Goal: Transaction & Acquisition: Purchase product/service

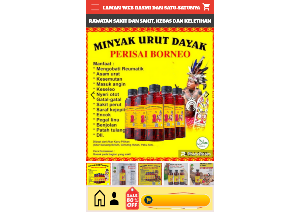
click at [178, 205] on div at bounding box center [176, 198] width 74 height 20
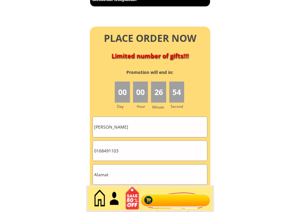
scroll to position [2714, 0]
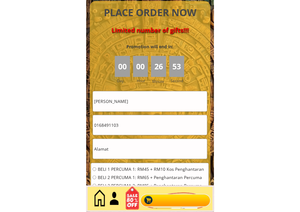
click at [132, 129] on input "0168491103" at bounding box center [150, 125] width 114 height 20
paste input "194354646"
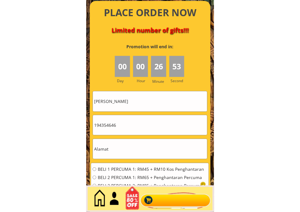
type input "194354646"
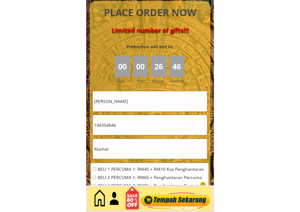
click at [145, 144] on input "text" at bounding box center [150, 149] width 114 height 20
paste input "[GEOGRAPHIC_DATA]"
drag, startPoint x: 120, startPoint y: 148, endPoint x: 135, endPoint y: 152, distance: 15.4
click at [135, 152] on input "[GEOGRAPHIC_DATA]" at bounding box center [150, 149] width 114 height 20
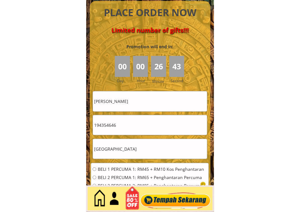
type input "[GEOGRAPHIC_DATA]"
click at [113, 177] on span "BELI 2 PERCUMA 1: RM65 + Penghantaran Percuma" at bounding box center [151, 177] width 107 height 4
radio input "true"
click at [139, 97] on input "[PERSON_NAME]" at bounding box center [150, 101] width 114 height 20
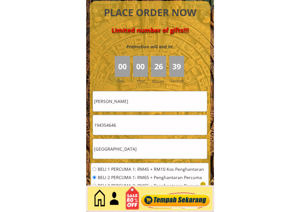
click at [139, 97] on input "[PERSON_NAME]" at bounding box center [150, 101] width 114 height 20
type input "F"
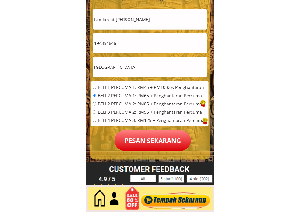
scroll to position [2815, 0]
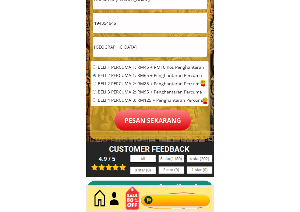
type input "Fadilah bt [PERSON_NAME]"
click at [184, 124] on p "Pesan sekarang" at bounding box center [153, 120] width 77 height 20
